Goal: Information Seeking & Learning: Learn about a topic

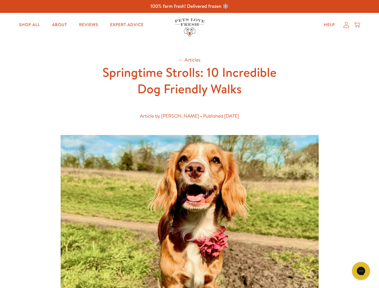
click at [189, 144] on img at bounding box center [190, 244] width 258 height 219
click at [361, 271] on icon "Gorgias live chat" at bounding box center [361, 271] width 6 height 6
